Goal: Task Accomplishment & Management: Manage account settings

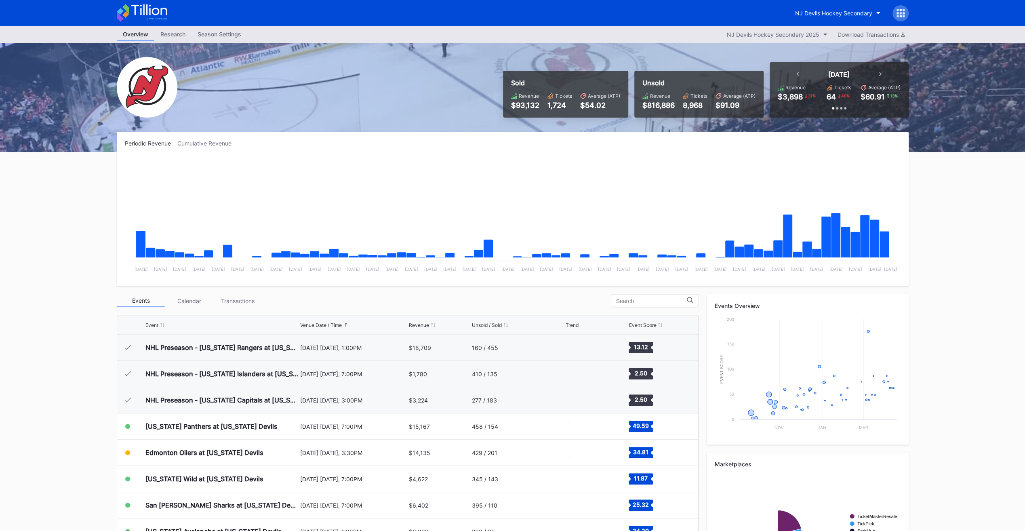
scroll to position [79, 0]
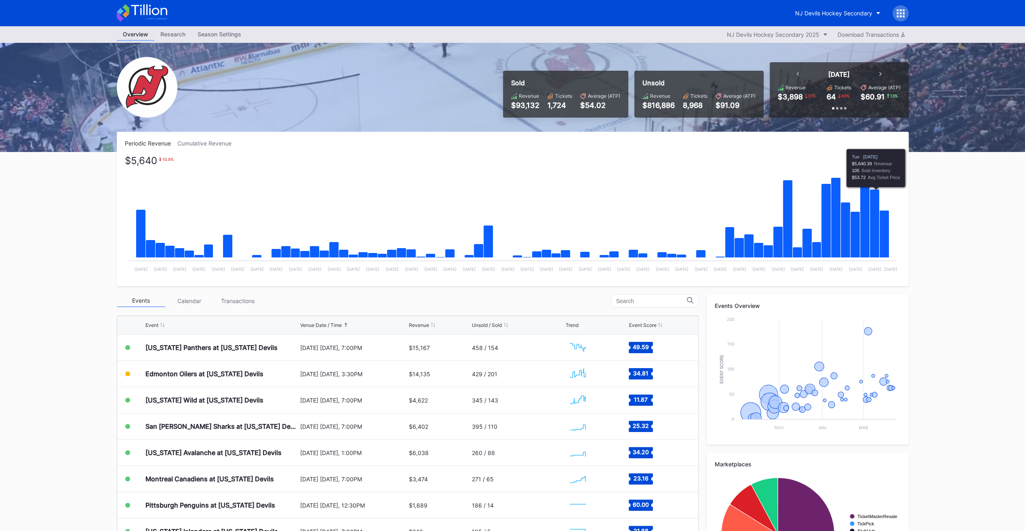
click at [881, 220] on icon "Chart title" at bounding box center [884, 234] width 10 height 47
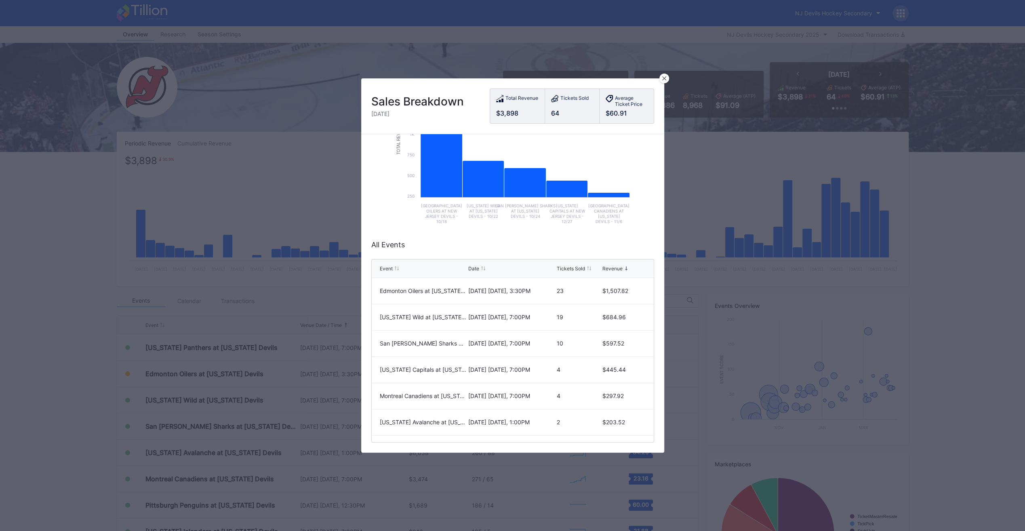
scroll to position [19, 0]
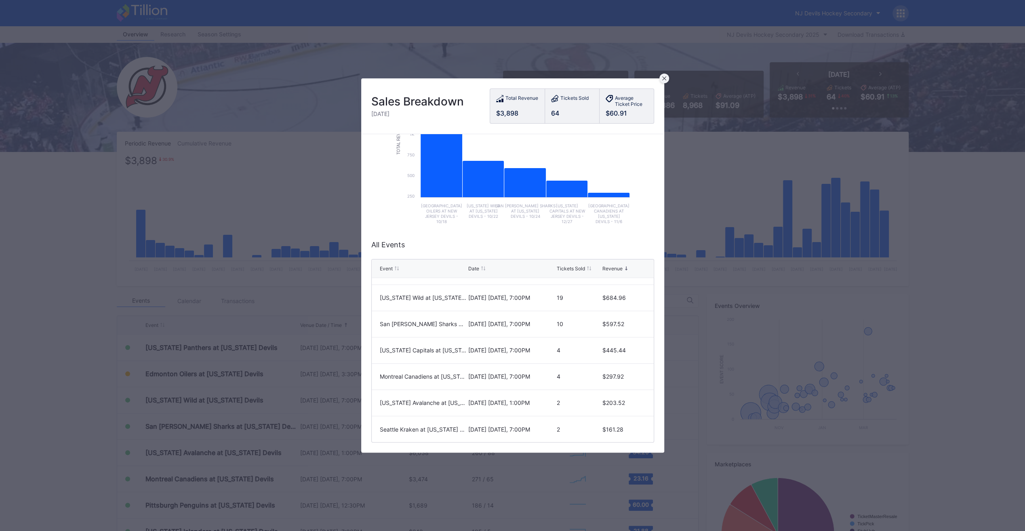
click at [661, 78] on div at bounding box center [665, 79] width 10 height 10
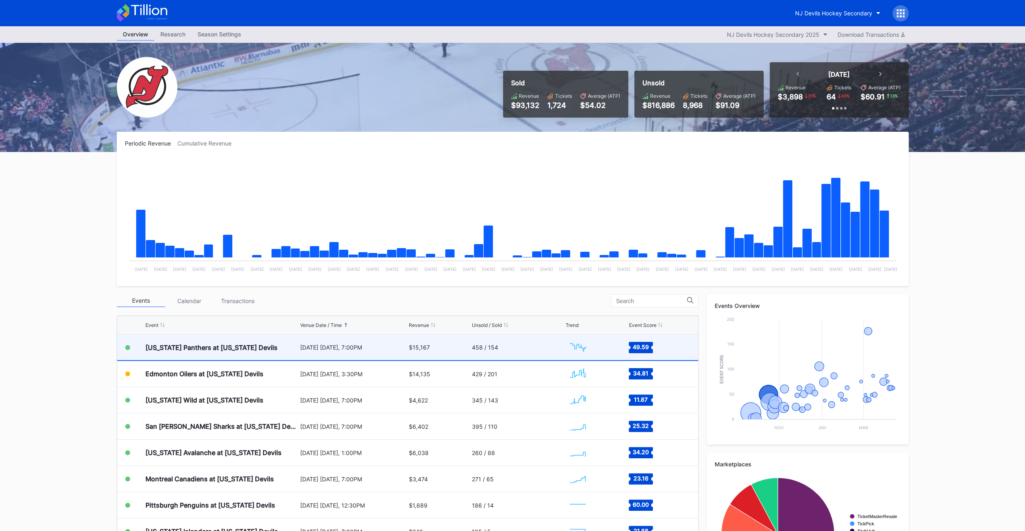
scroll to position [78, 0]
click at [403, 355] on div "[DATE] [DATE], 7:00PM" at bounding box center [353, 347] width 107 height 25
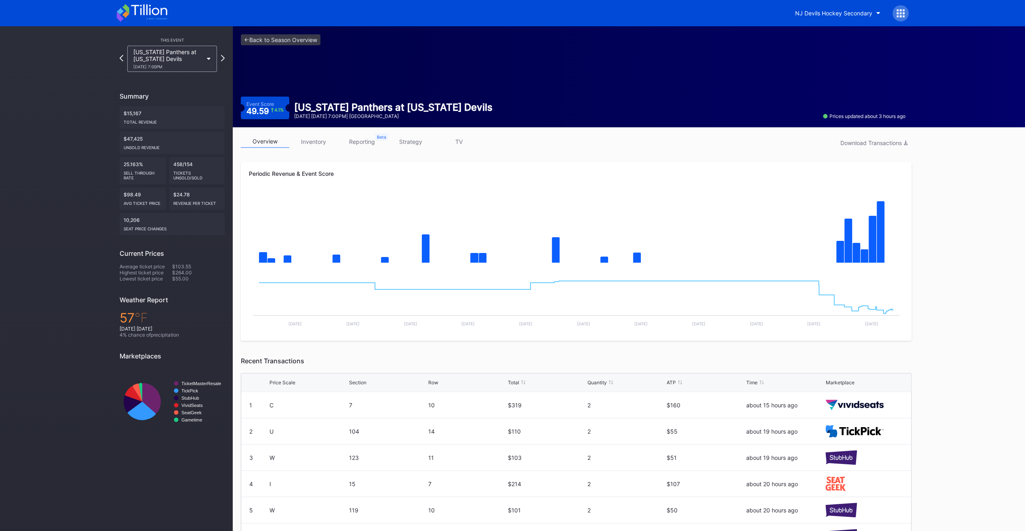
click at [399, 141] on link "strategy" at bounding box center [410, 141] width 48 height 13
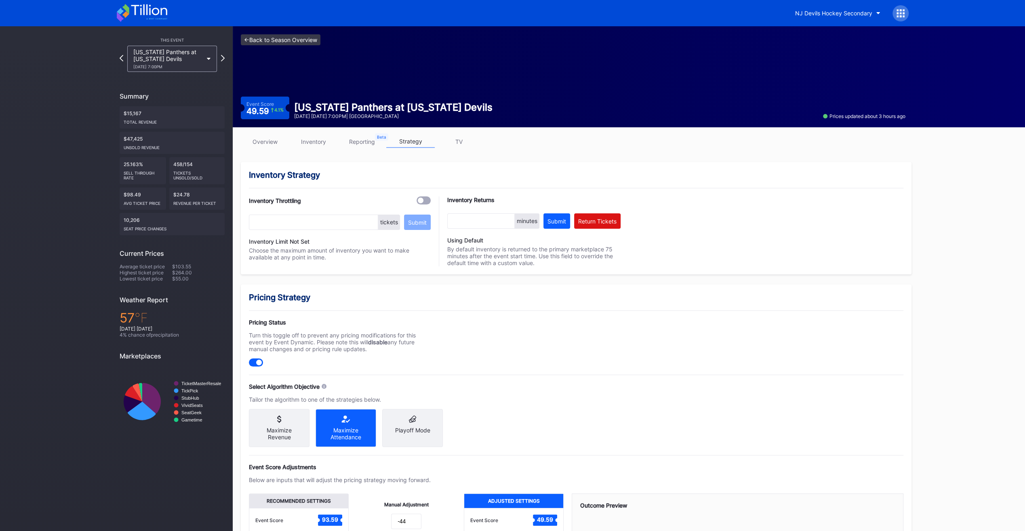
click at [292, 41] on link "<- Back to Season Overview" at bounding box center [281, 39] width 80 height 11
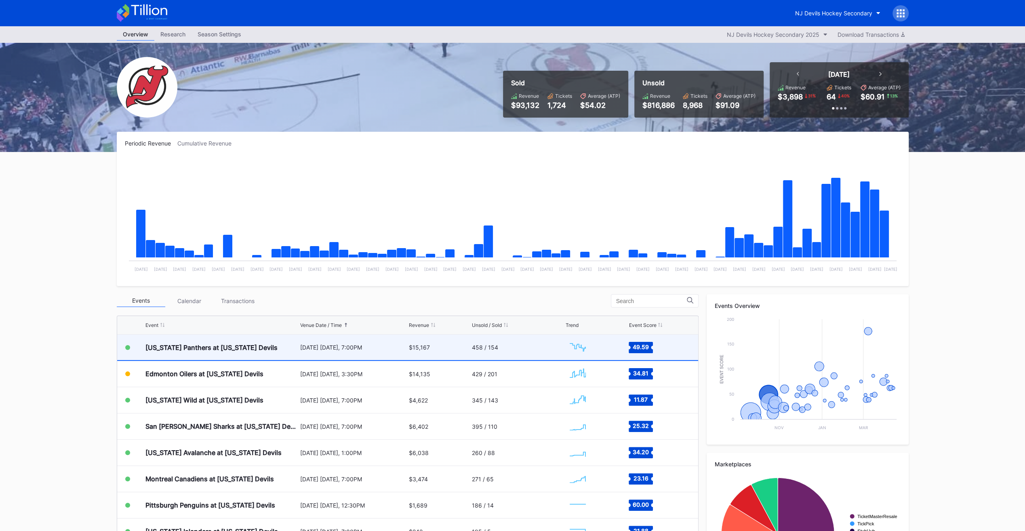
scroll to position [78, 0]
click at [346, 352] on div "[DATE] [DATE], 7:00PM" at bounding box center [353, 347] width 107 height 25
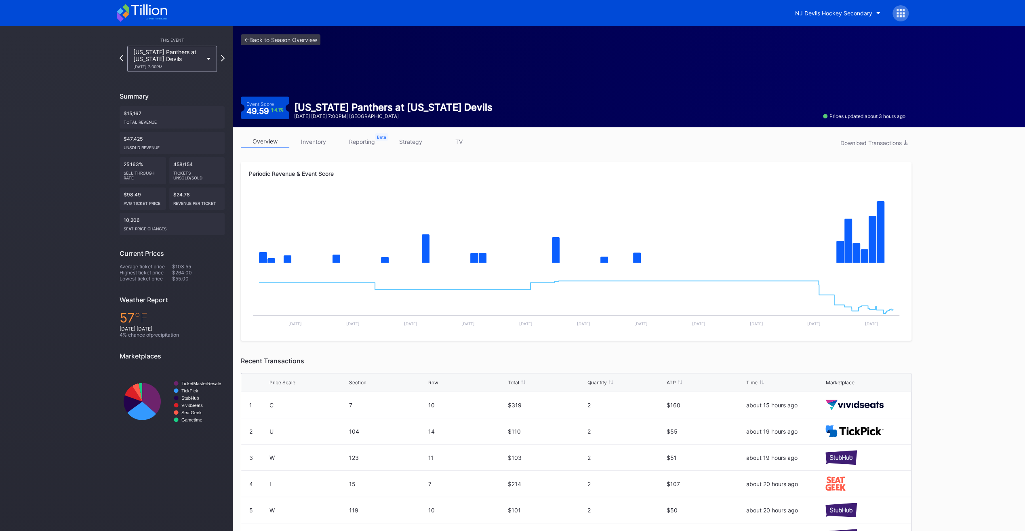
click at [316, 140] on link "inventory" at bounding box center [313, 141] width 48 height 13
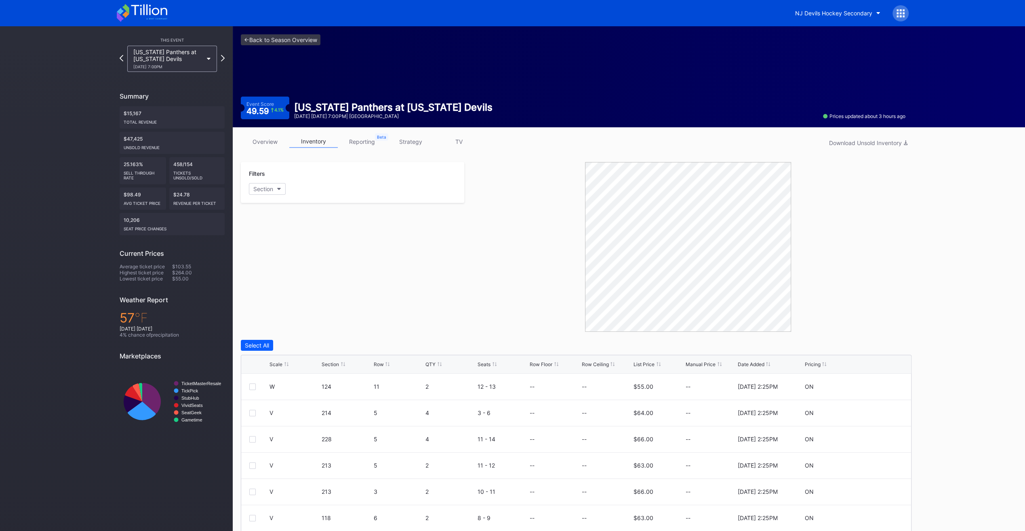
scroll to position [54, 0]
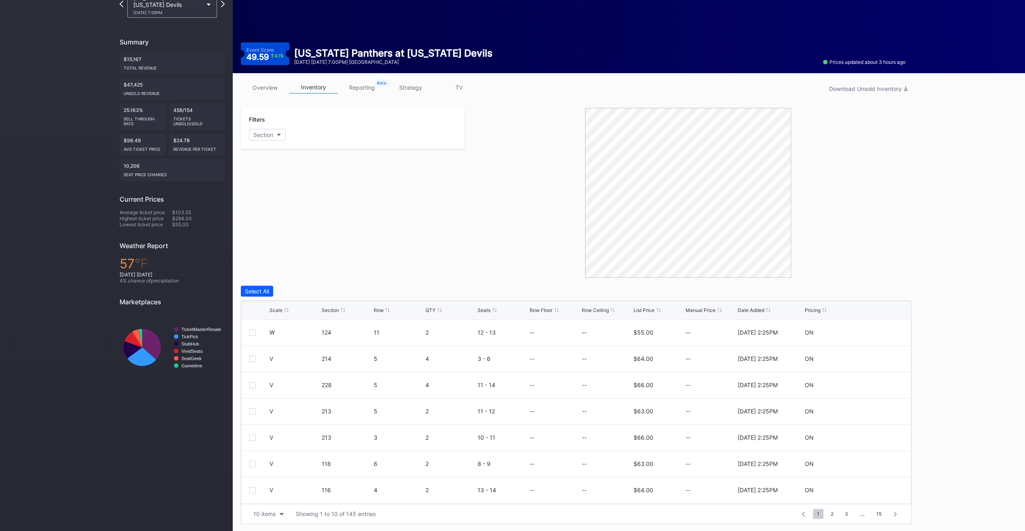
click at [639, 301] on div "Scale Section Row QTY Seats Row Floor Row Ceiling List Price Manual Price Date …" at bounding box center [576, 310] width 670 height 19
click at [639, 307] on div "List Price" at bounding box center [644, 310] width 21 height 6
click at [409, 86] on link "strategy" at bounding box center [410, 87] width 48 height 13
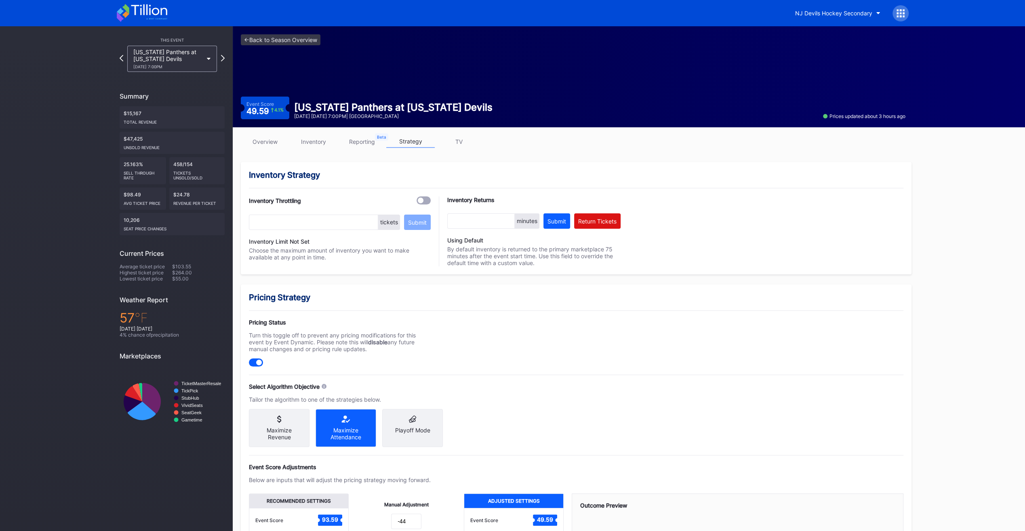
scroll to position [136, 0]
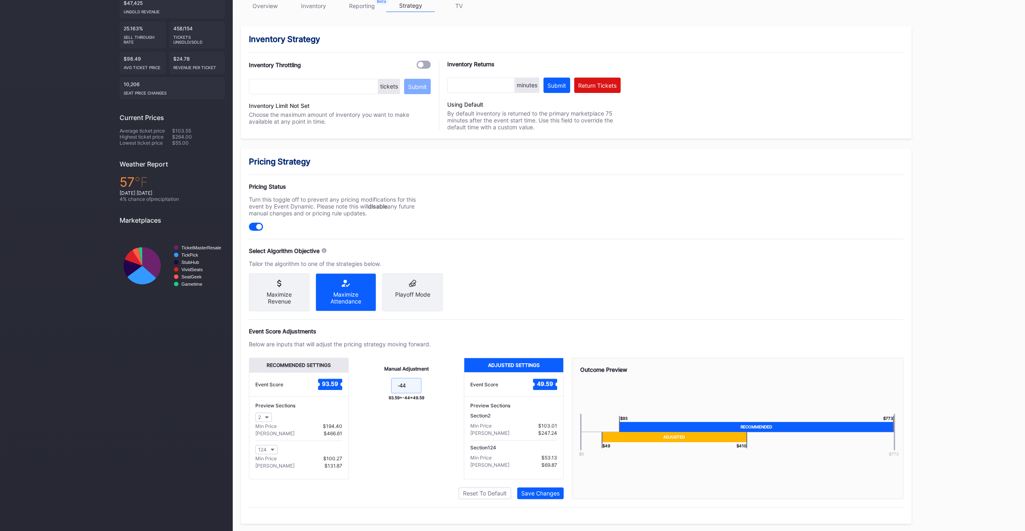
click at [411, 393] on input "-44" at bounding box center [406, 385] width 30 height 15
type input "-47"
click at [548, 491] on div "Save Changes" at bounding box center [540, 493] width 38 height 7
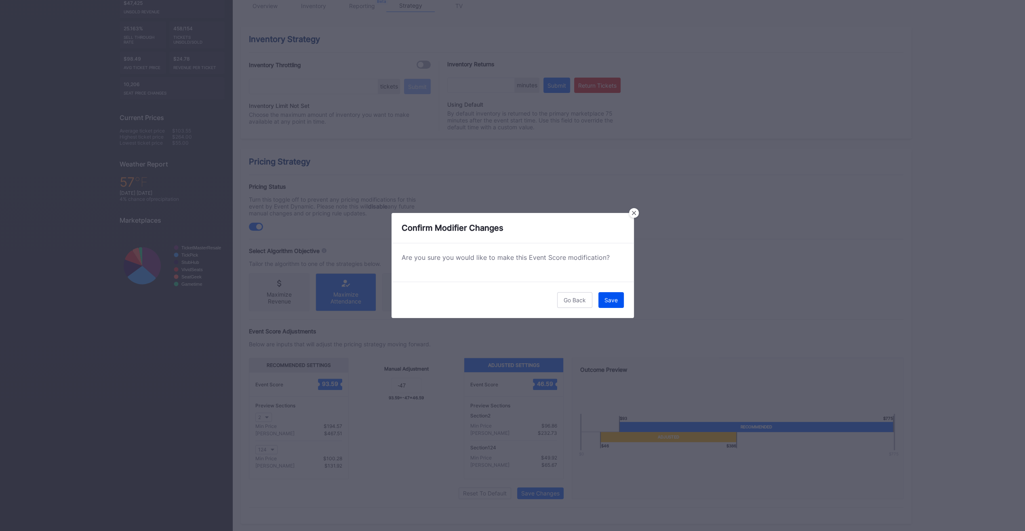
click at [612, 301] on div "Save" at bounding box center [611, 300] width 13 height 7
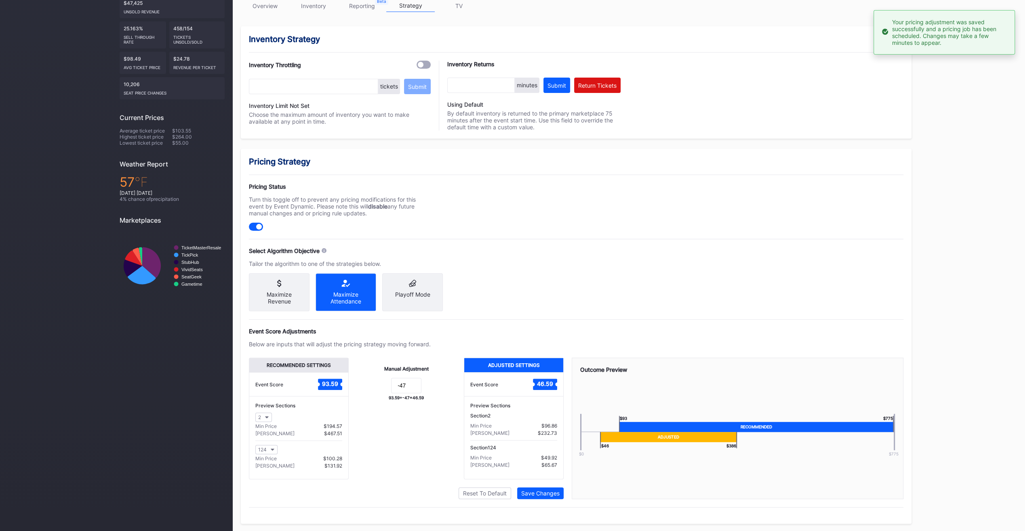
scroll to position [0, 0]
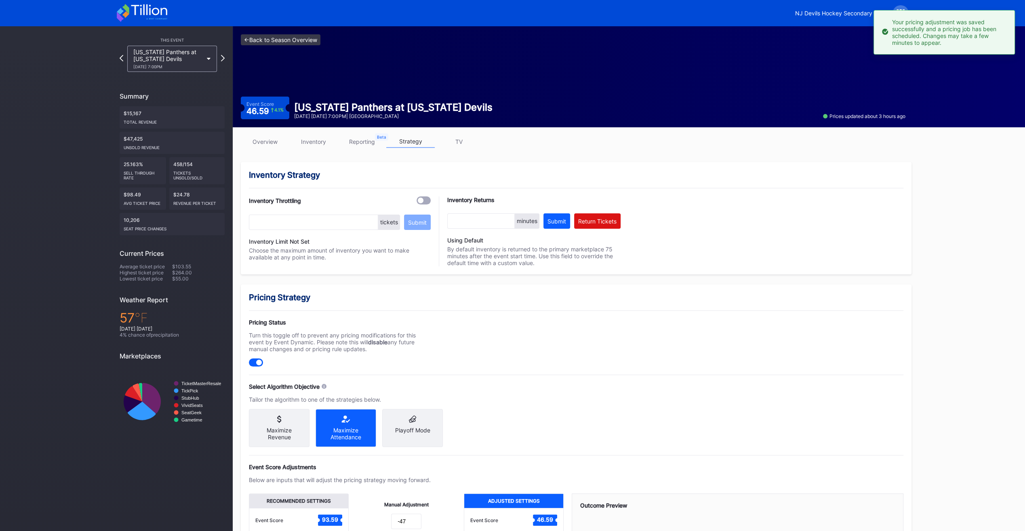
click at [287, 41] on link "<- Back to Season Overview" at bounding box center [281, 39] width 80 height 11
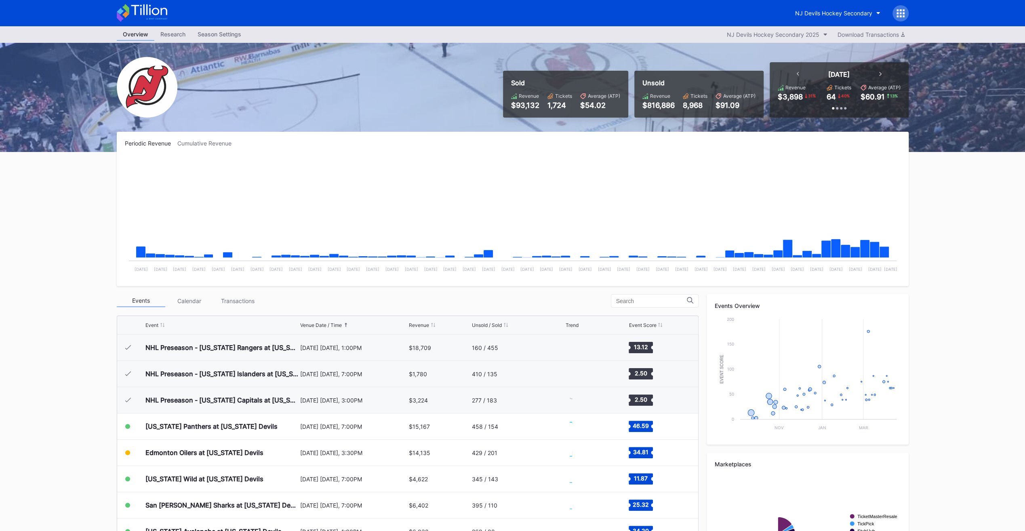
scroll to position [79, 0]
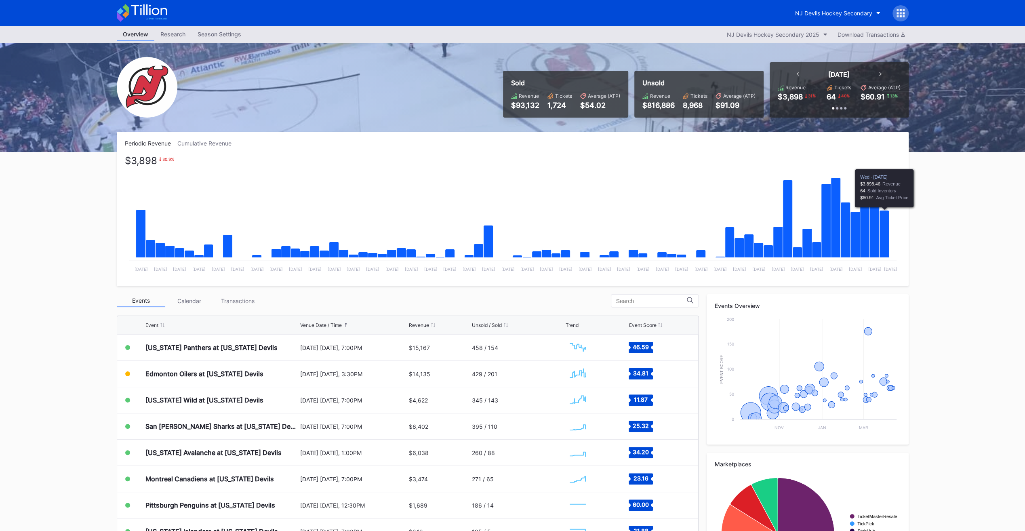
click at [882, 226] on icon "Chart title" at bounding box center [884, 234] width 10 height 47
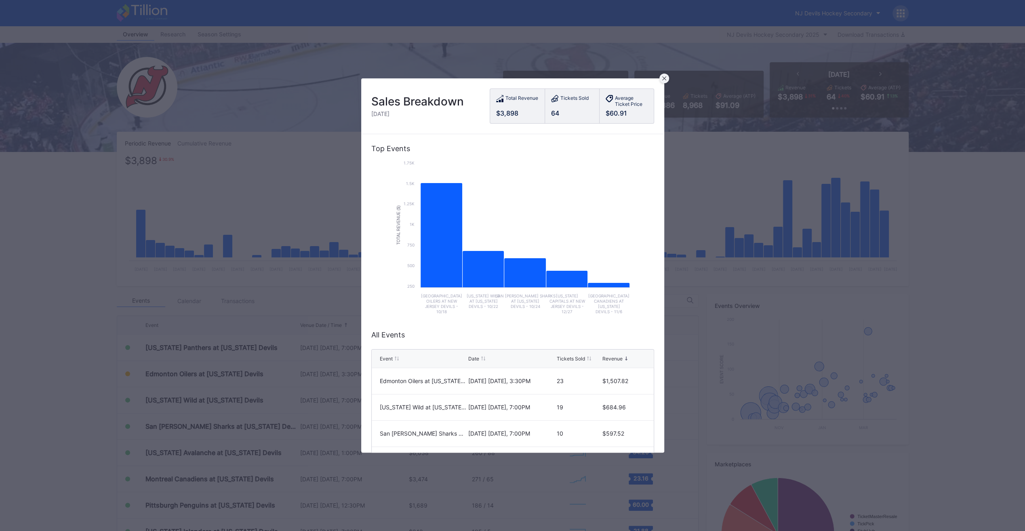
click at [663, 80] on icon at bounding box center [664, 78] width 4 height 4
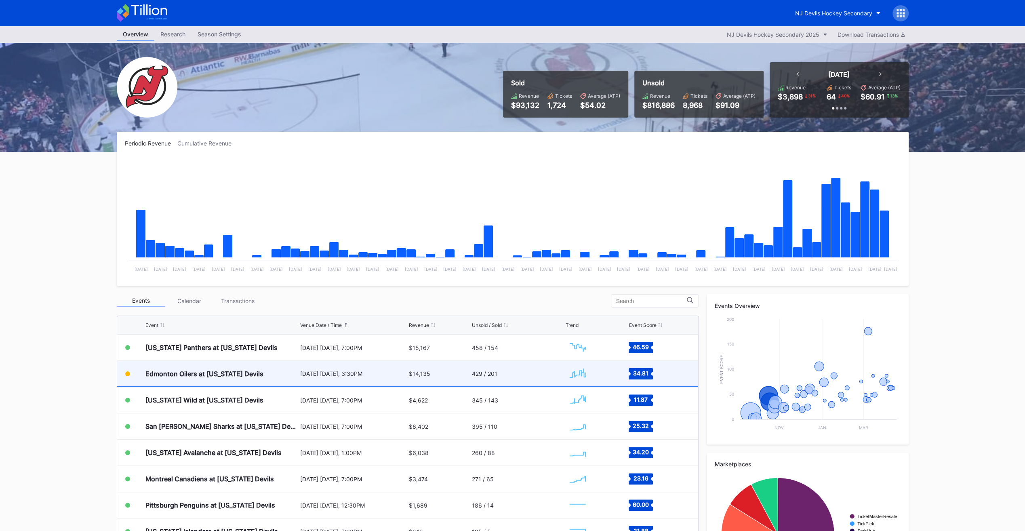
click at [487, 369] on div "429 / 201" at bounding box center [518, 373] width 92 height 25
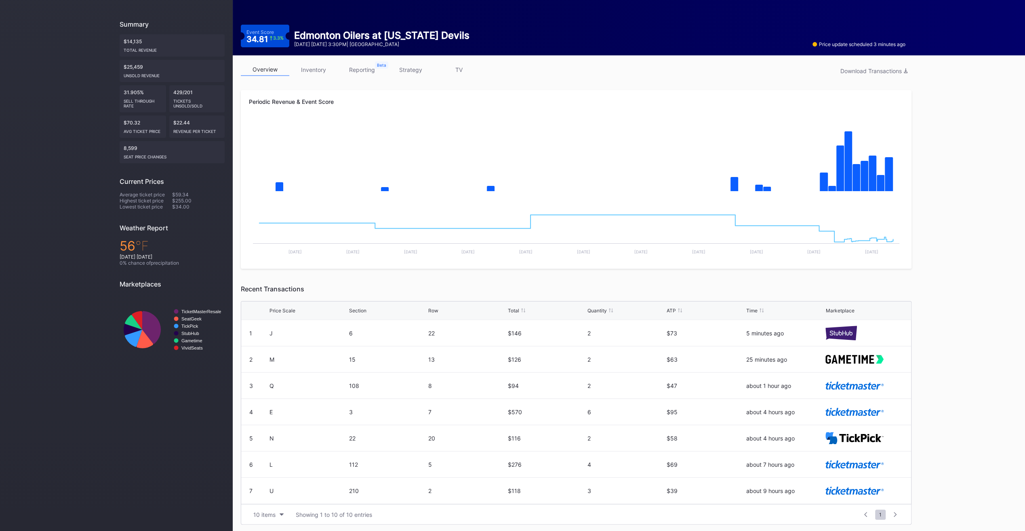
click at [321, 68] on link "inventory" at bounding box center [313, 69] width 48 height 13
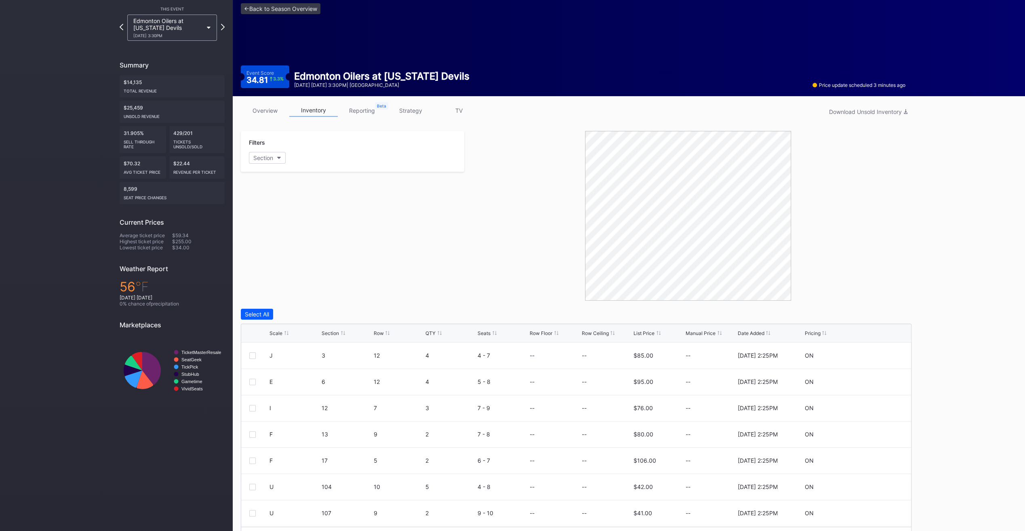
scroll to position [34, 0]
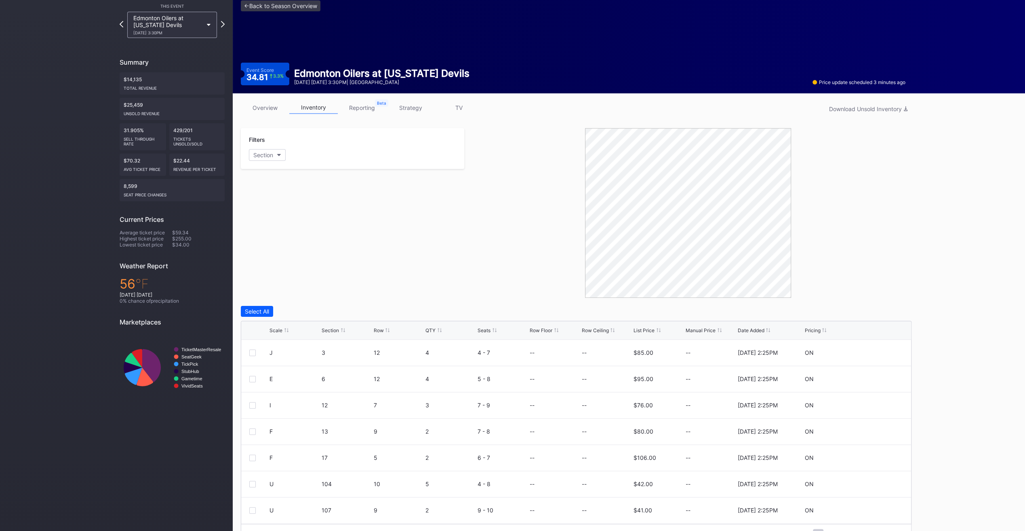
click at [649, 330] on div "List Price" at bounding box center [644, 330] width 21 height 6
click at [278, 13] on div "<- Back to Season Overview Event Score 34.81 3.3 % Edmonton Oilers at New Jerse…" at bounding box center [573, 42] width 681 height 101
click at [277, 12] on div "<- Back to Season Overview Event Score 34.81 3.3 % Edmonton Oilers at New Jerse…" at bounding box center [573, 42] width 681 height 101
click at [275, 4] on link "<- Back to Season Overview" at bounding box center [281, 5] width 80 height 11
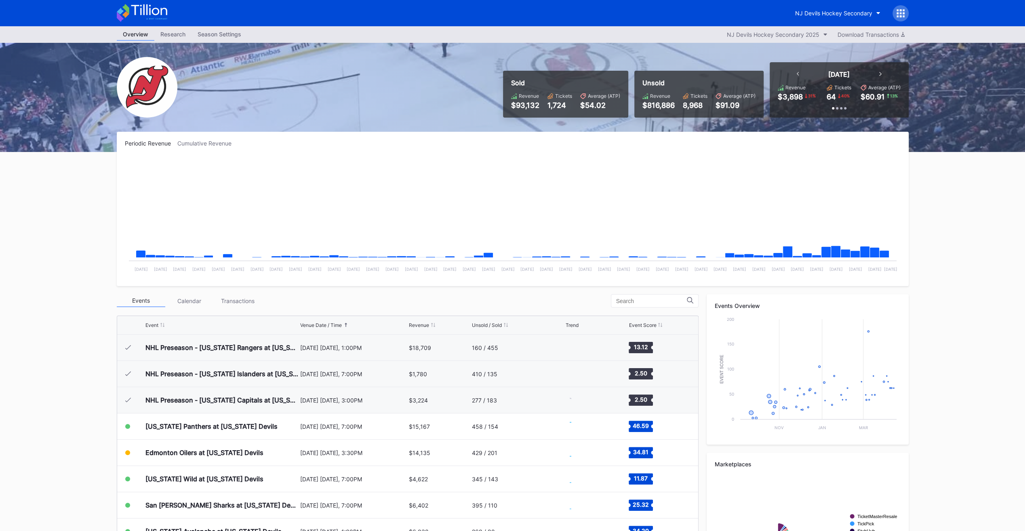
scroll to position [79, 0]
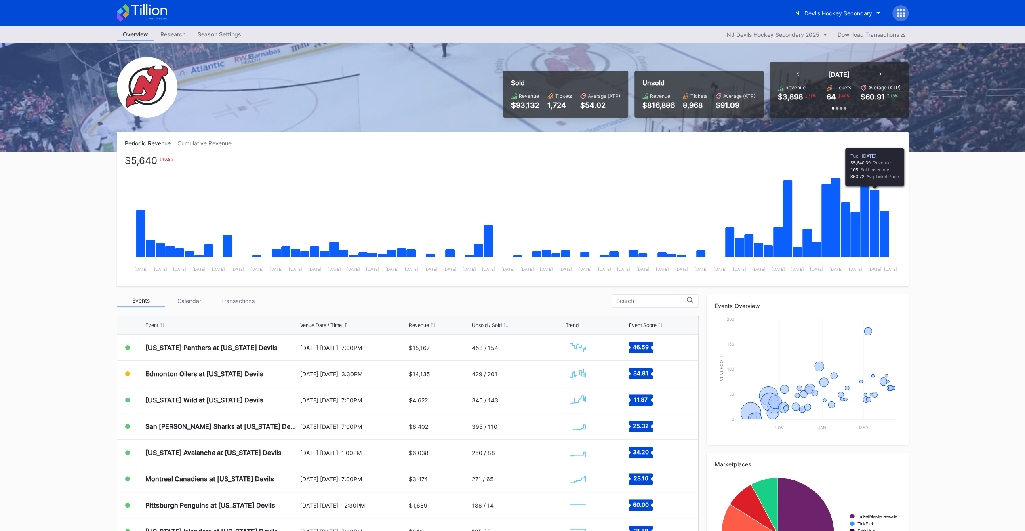
click at [872, 240] on icon "Chart title" at bounding box center [875, 224] width 10 height 68
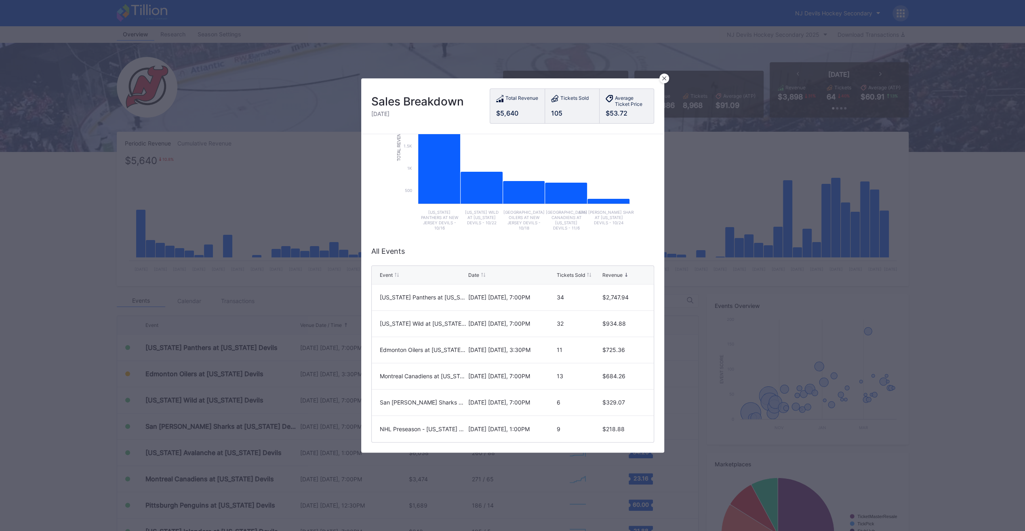
scroll to position [0, 0]
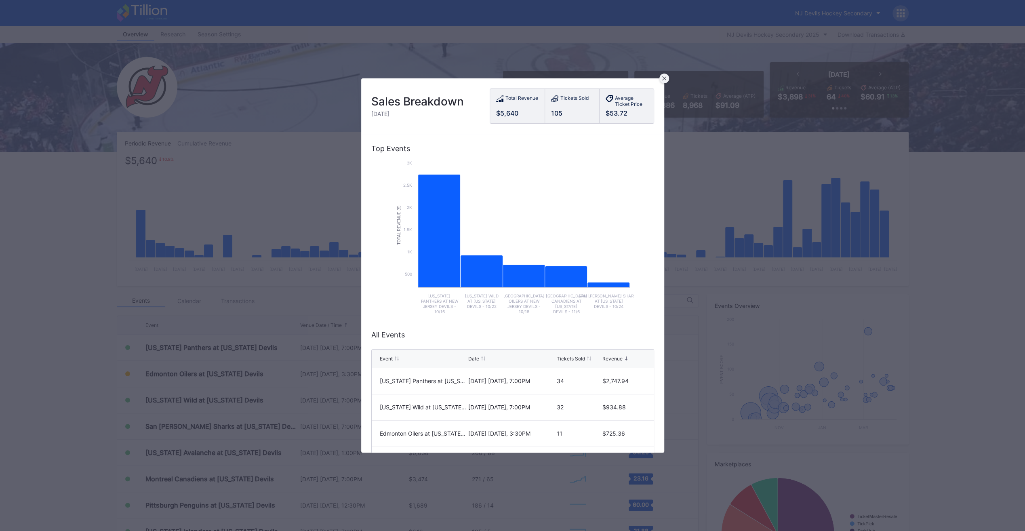
click at [662, 78] on icon at bounding box center [664, 78] width 4 height 4
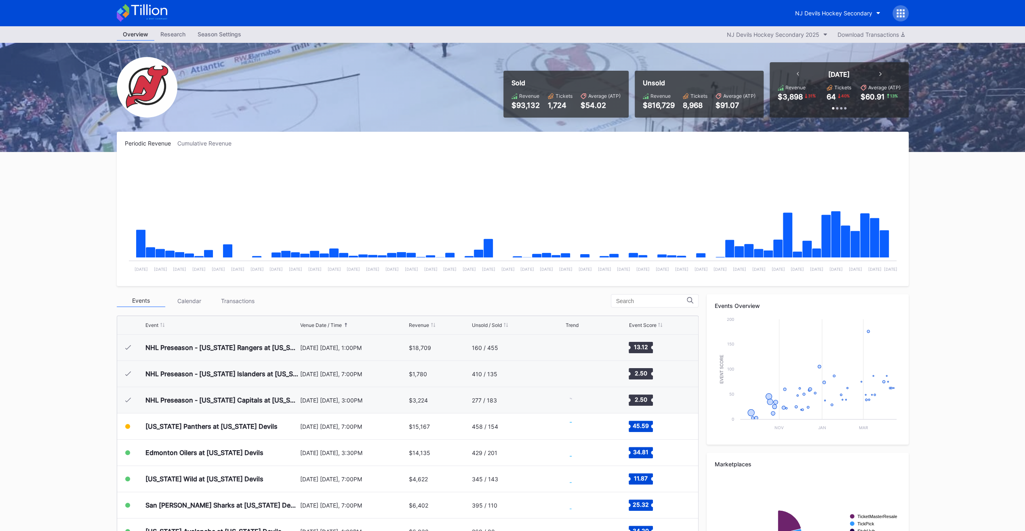
scroll to position [79, 0]
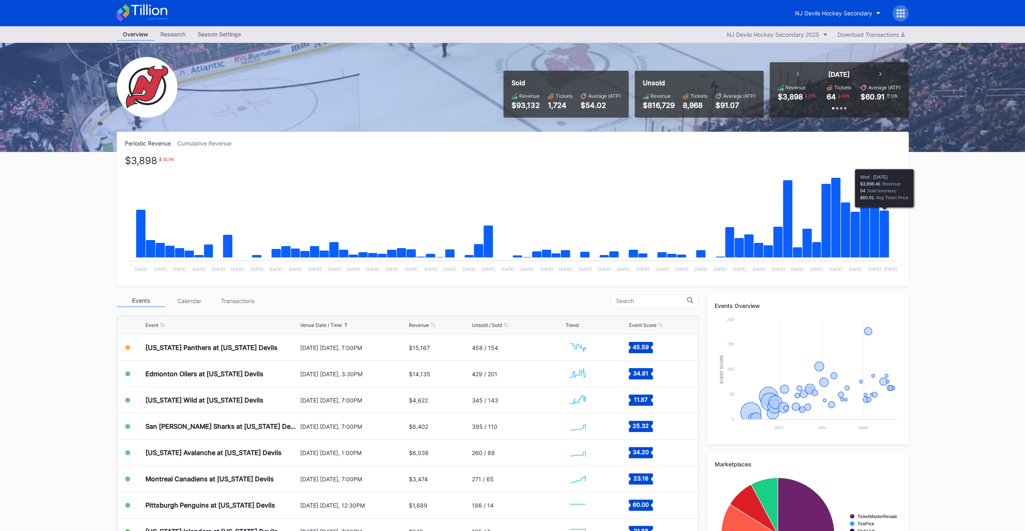
click at [882, 225] on icon "Chart title" at bounding box center [884, 234] width 10 height 47
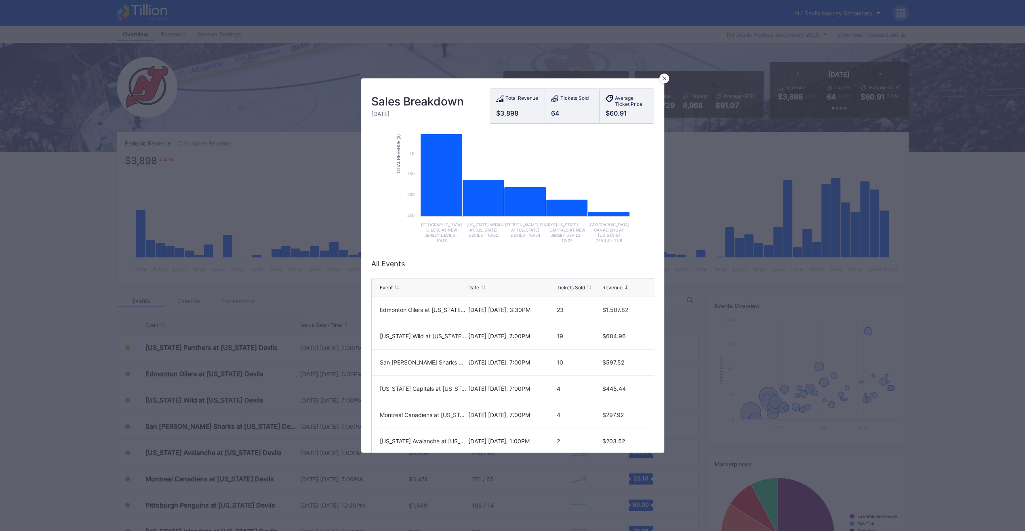
scroll to position [96, 0]
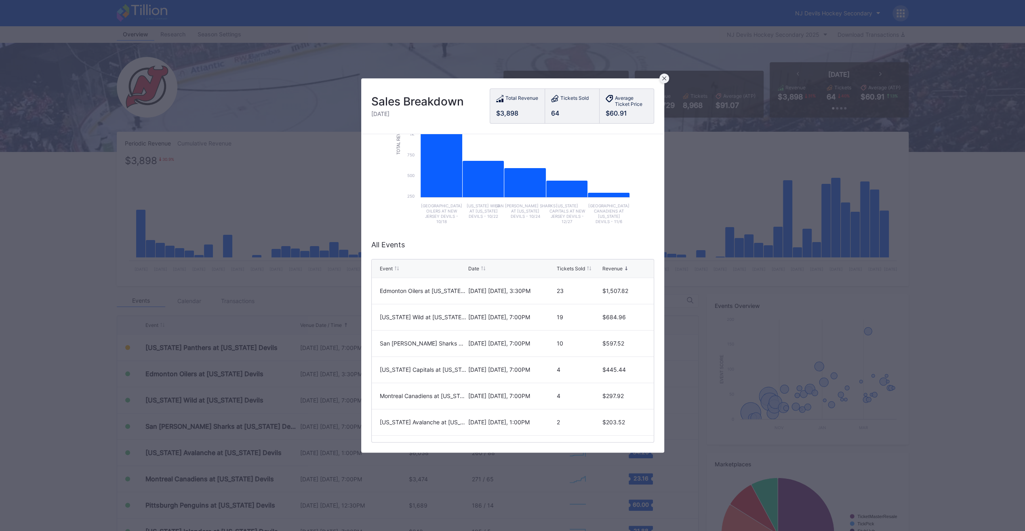
click at [662, 78] on div at bounding box center [665, 79] width 10 height 10
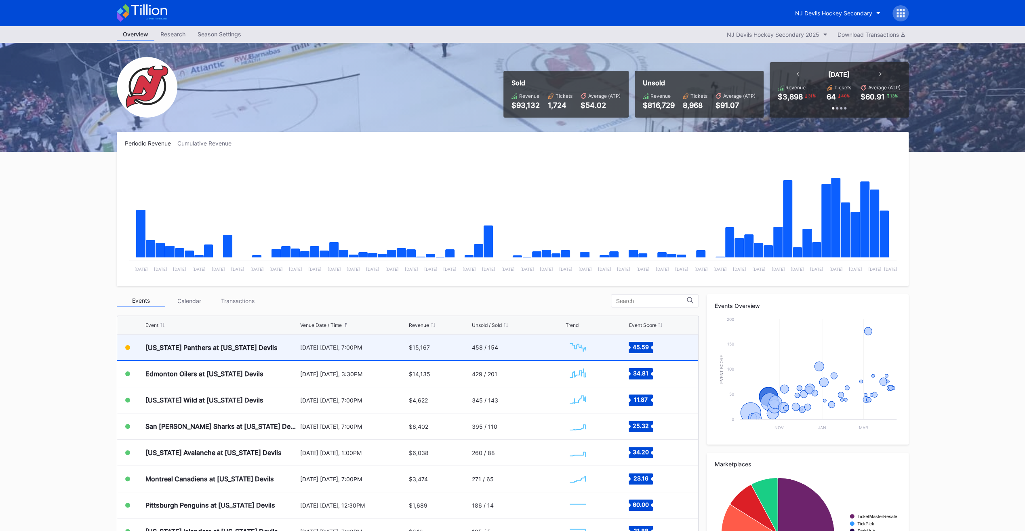
scroll to position [78, 0]
click at [550, 344] on div "458 / 154" at bounding box center [518, 347] width 92 height 25
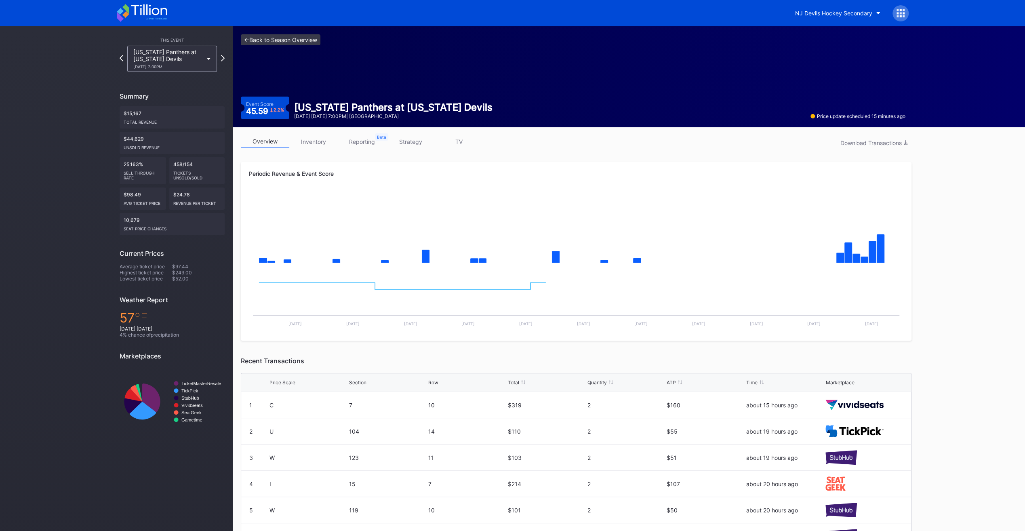
click at [286, 40] on link "<- Back to Season Overview" at bounding box center [281, 39] width 80 height 11
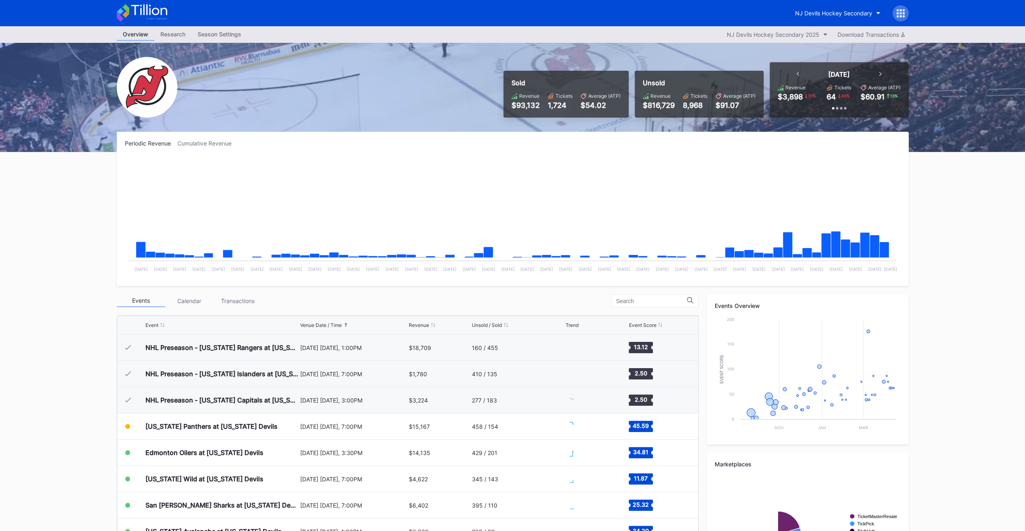
scroll to position [79, 0]
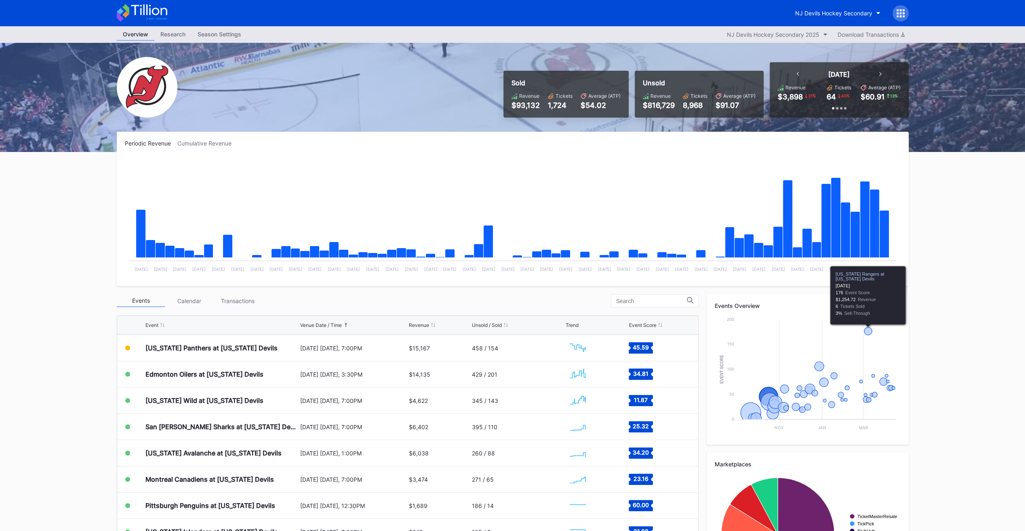
scroll to position [79, 0]
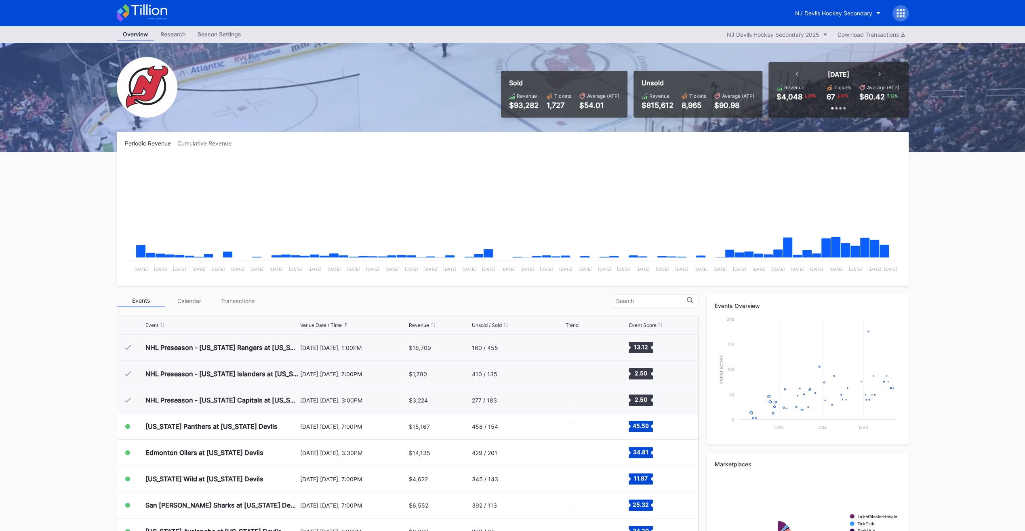
scroll to position [79, 0]
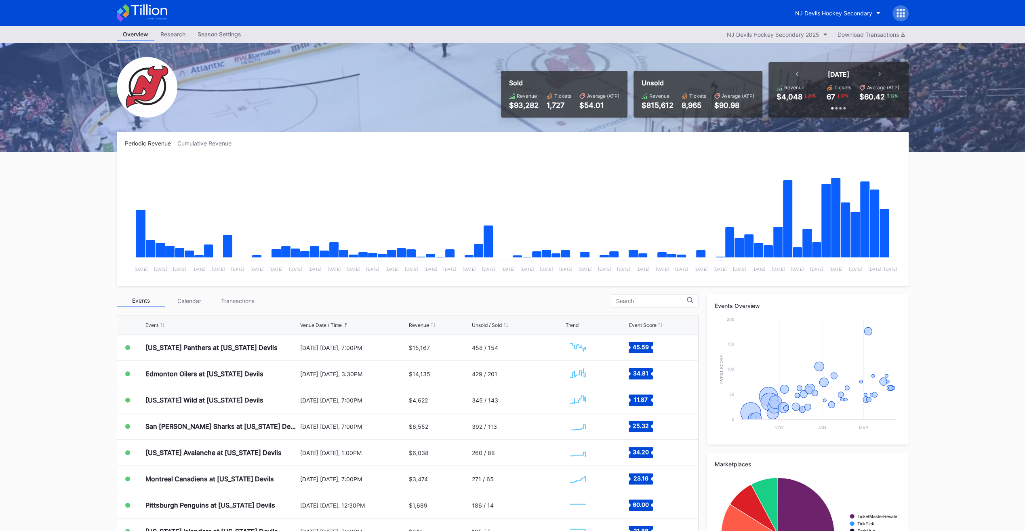
click at [242, 301] on div "Transactions" at bounding box center [238, 301] width 48 height 13
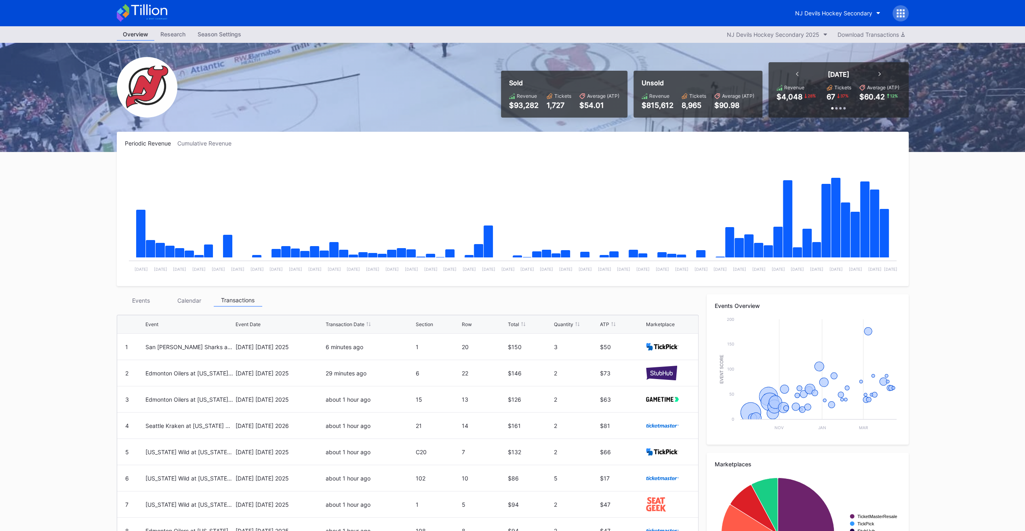
click at [147, 298] on div "Events" at bounding box center [141, 300] width 48 height 13
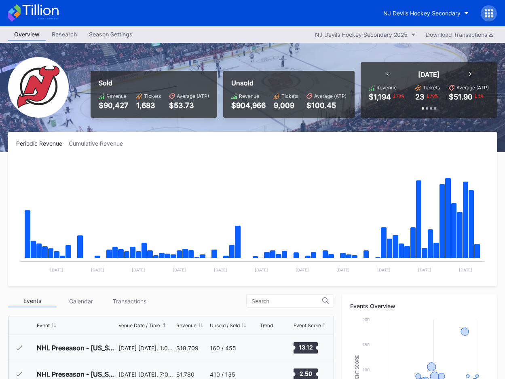
scroll to position [79, 0]
